Goal: Check status: Check status

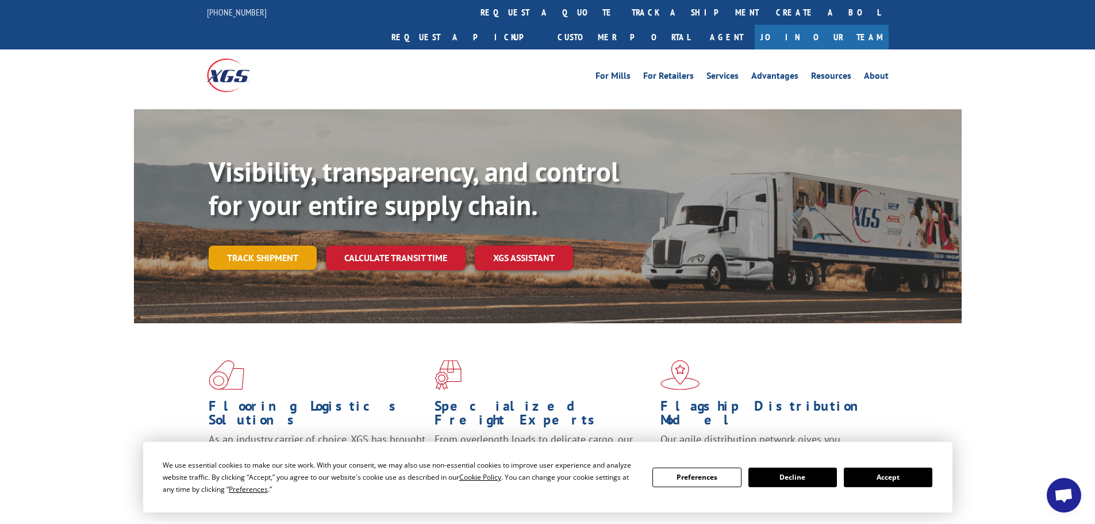
click at [285, 244] on div "Visibility, transparency, and control for your entire supply chain. Track shipm…" at bounding box center [585, 235] width 753 height 160
click at [284, 246] on link "Track shipment" at bounding box center [263, 258] width 108 height 24
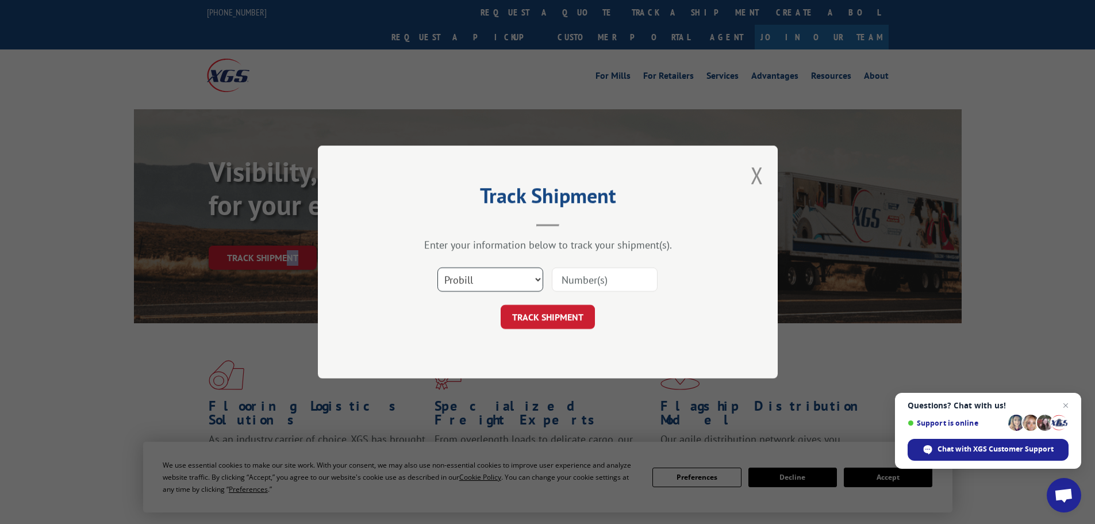
click at [477, 281] on select "Select category... Probill BOL PO" at bounding box center [491, 279] width 106 height 24
click at [478, 281] on select "Select category... Probill BOL PO" at bounding box center [491, 279] width 106 height 24
click at [600, 283] on input at bounding box center [605, 279] width 106 height 24
type input "15472276"
click at [530, 313] on button "TRACK SHIPMENT" at bounding box center [548, 317] width 94 height 24
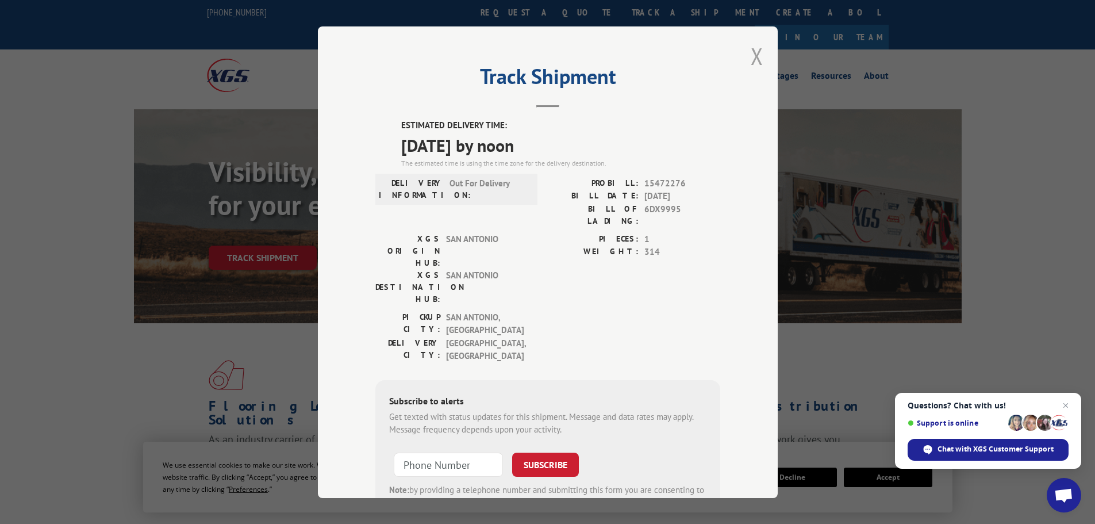
click at [753, 51] on button "Close modal" at bounding box center [757, 56] width 13 height 30
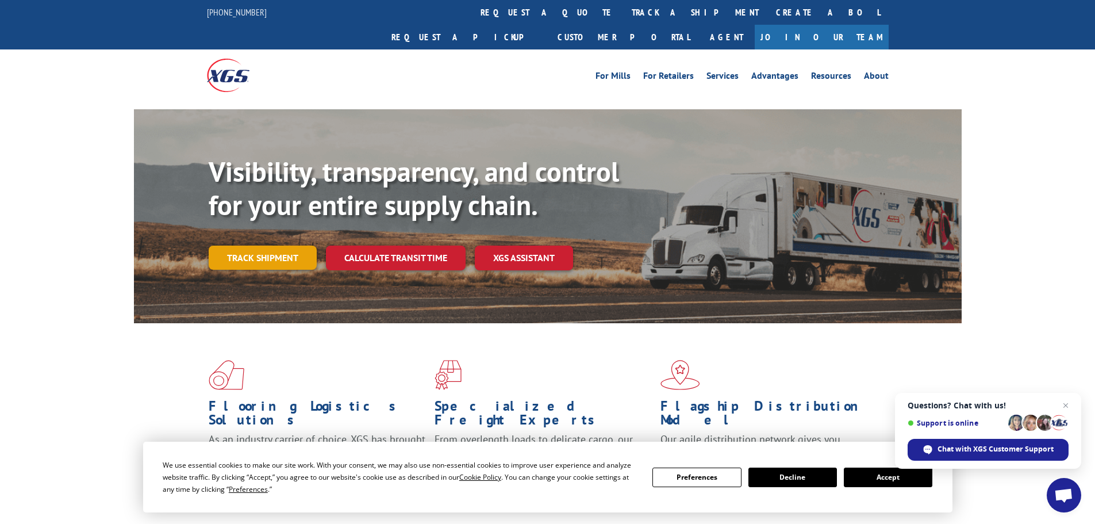
click at [249, 246] on link "Track shipment" at bounding box center [263, 258] width 108 height 24
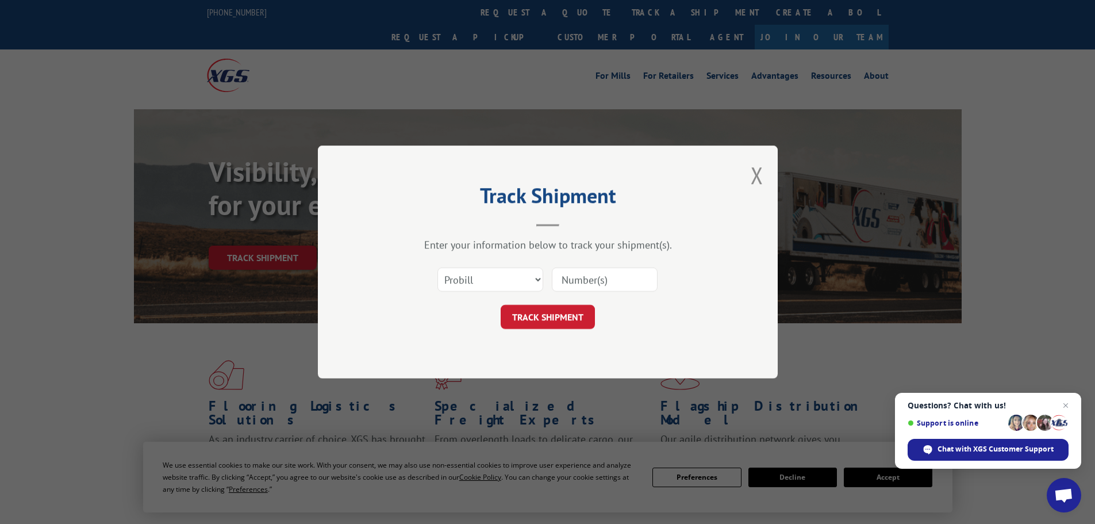
click at [593, 273] on input at bounding box center [605, 279] width 106 height 24
click at [630, 279] on input at bounding box center [605, 279] width 106 height 24
paste input "15472276"
type input "15472276"
click button "TRACK SHIPMENT" at bounding box center [548, 317] width 94 height 24
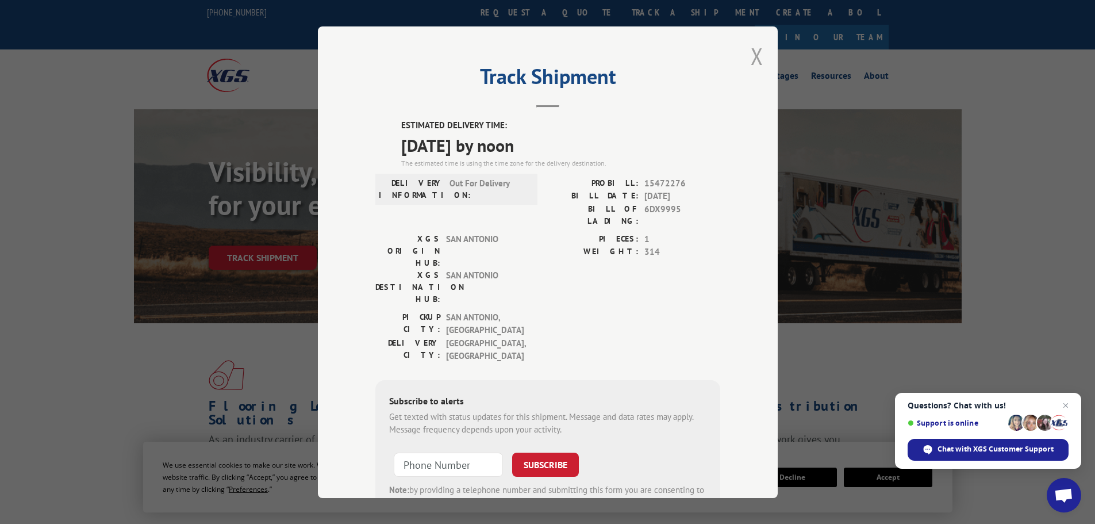
click at [751, 52] on button "Close modal" at bounding box center [757, 56] width 13 height 30
